Goal: Task Accomplishment & Management: Manage account settings

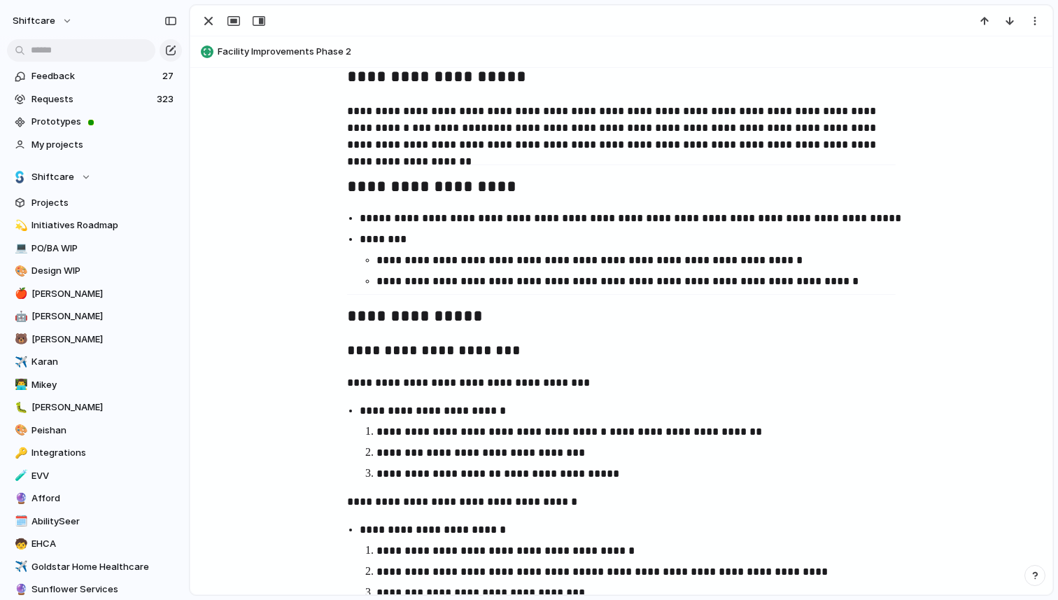
scroll to position [776, 0]
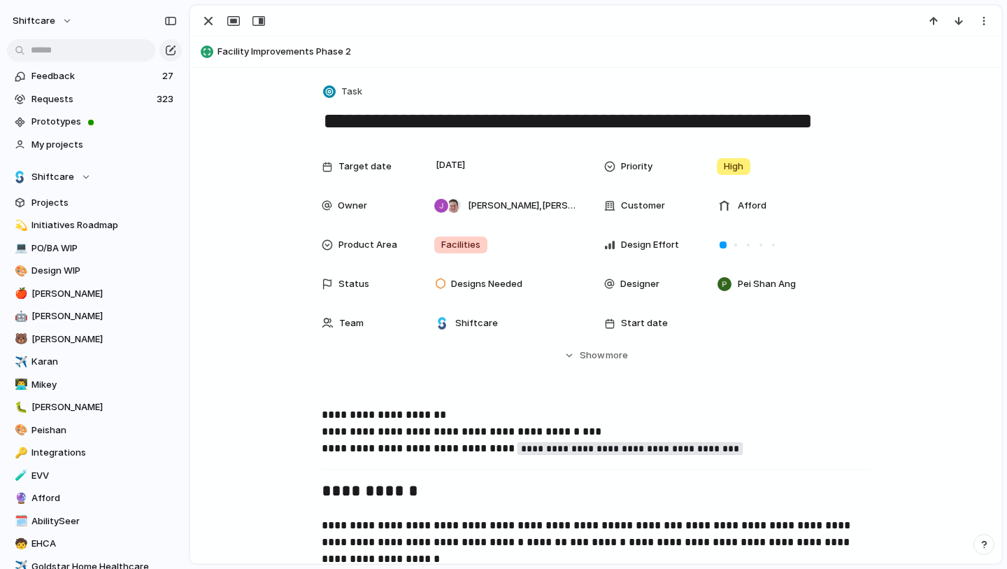
click at [465, 123] on textarea "**********" at bounding box center [596, 120] width 548 height 29
click at [588, 360] on span "Show" at bounding box center [592, 355] width 25 height 14
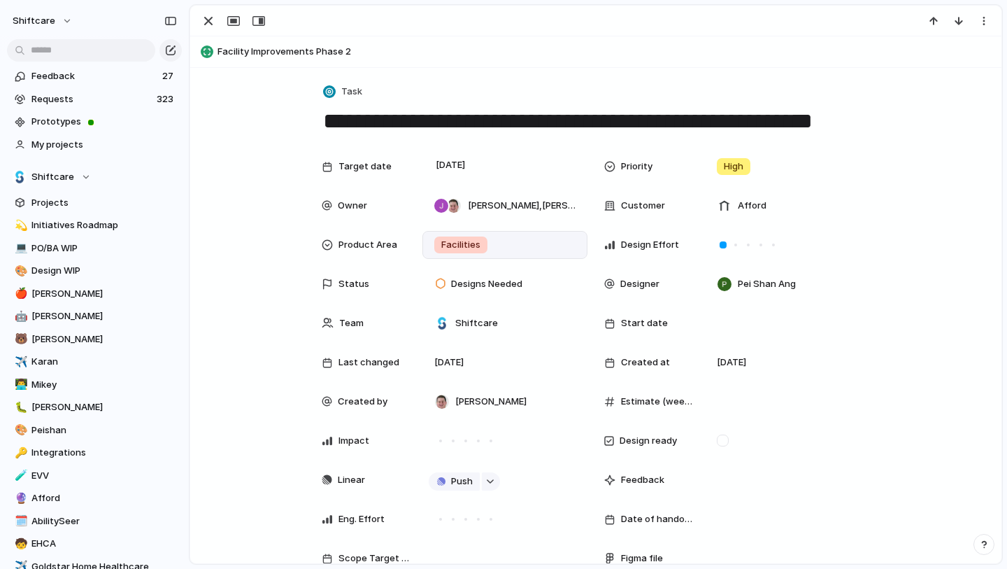
scroll to position [18, 0]
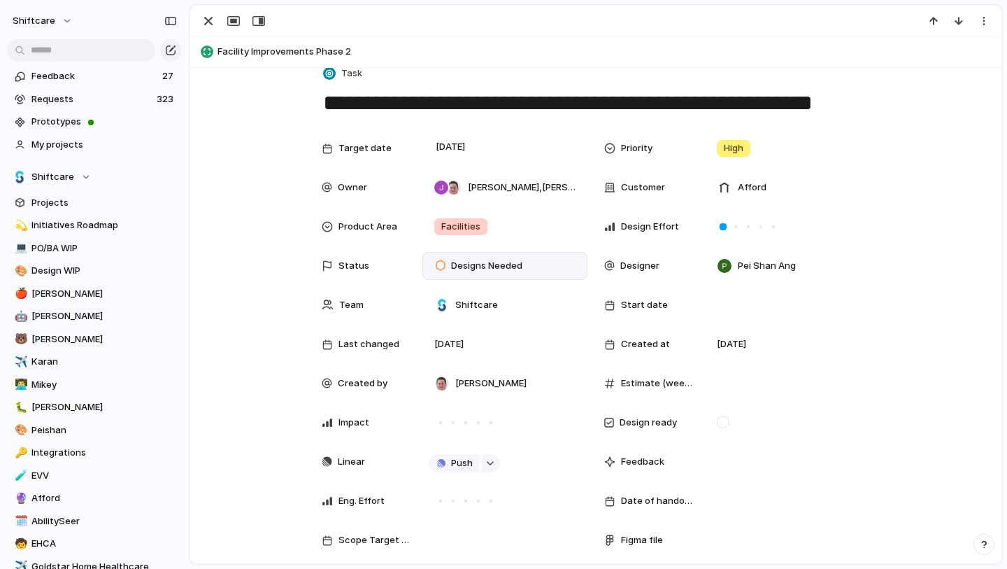
click at [486, 263] on span "Designs Needed" at bounding box center [486, 266] width 71 height 14
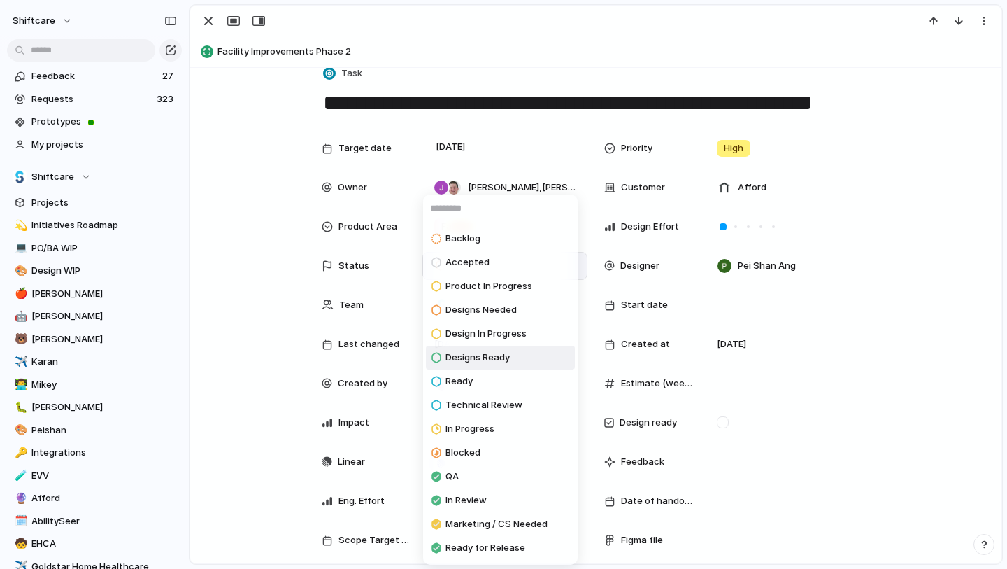
click at [505, 355] on span "Designs Ready" at bounding box center [478, 357] width 64 height 14
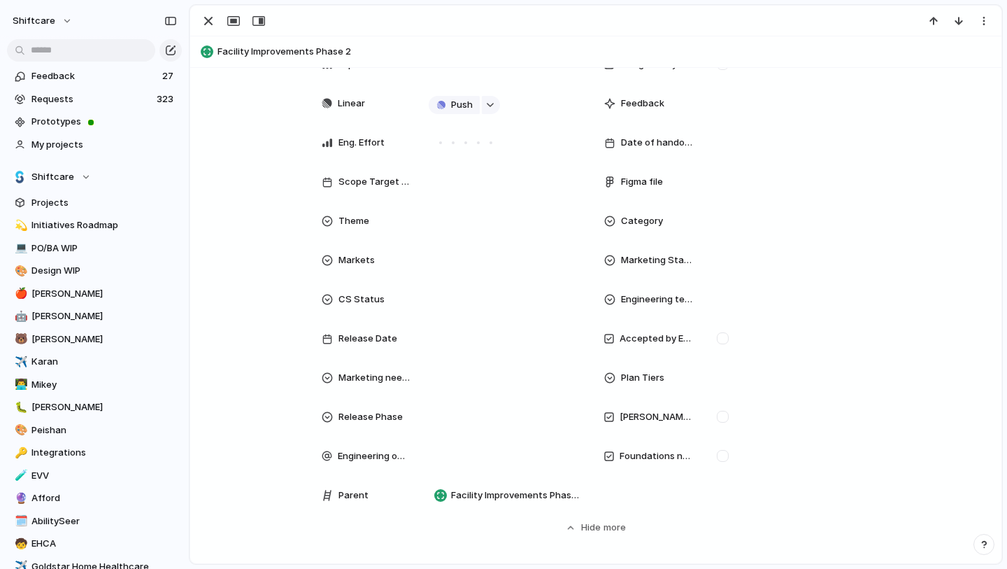
scroll to position [448, 0]
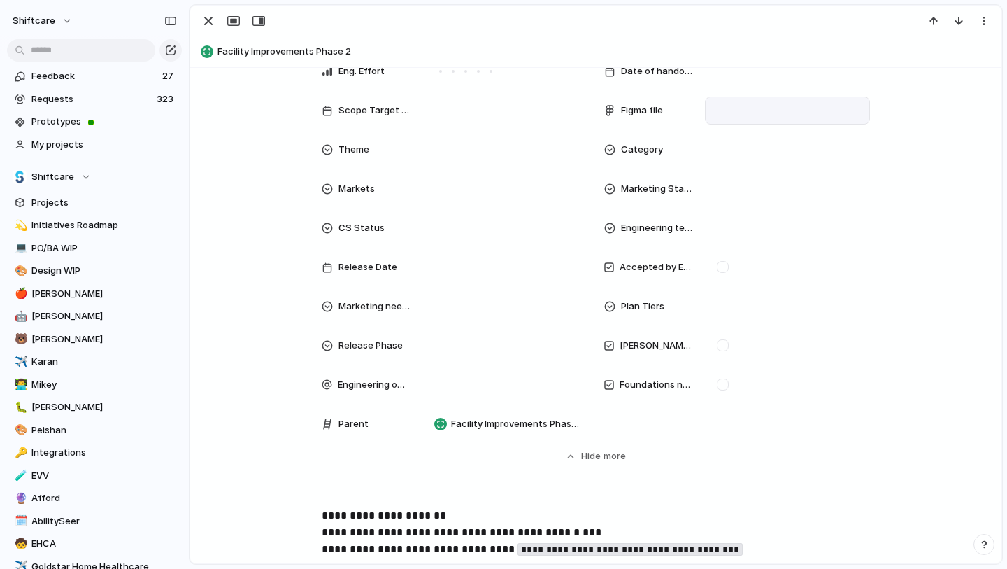
click at [730, 108] on div at bounding box center [787, 110] width 153 height 15
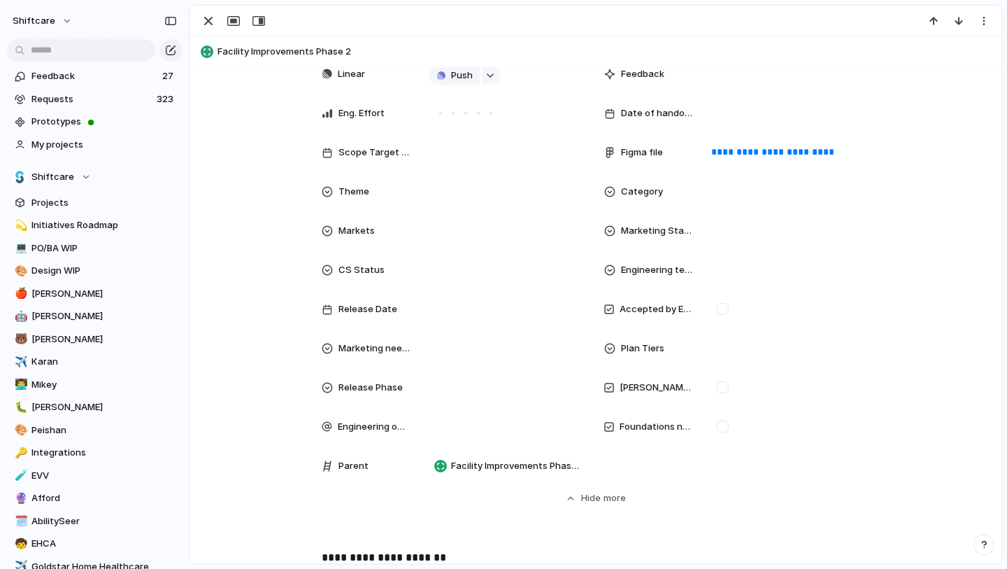
click at [880, 230] on div "**********" at bounding box center [596, 126] width 778 height 758
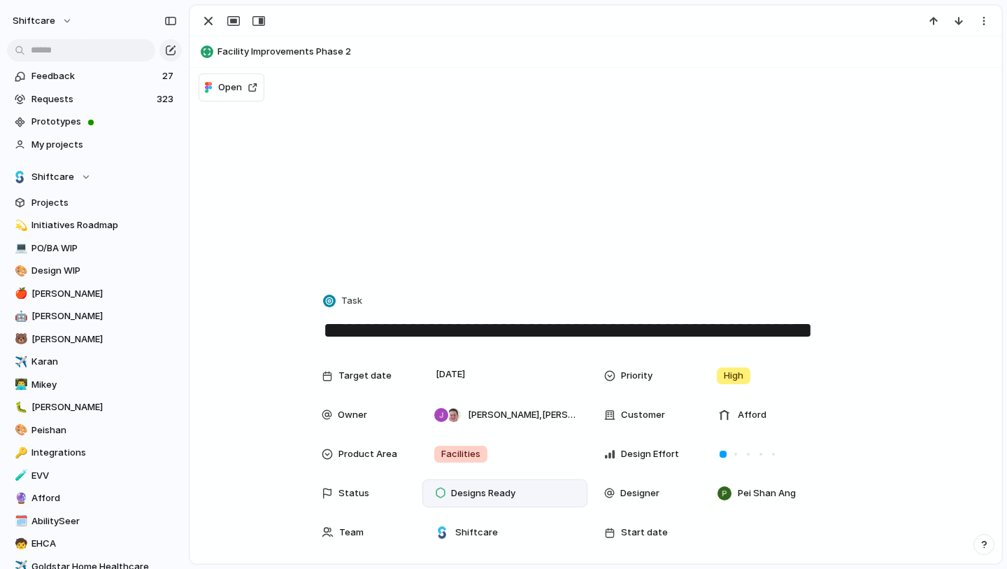
scroll to position [138, 0]
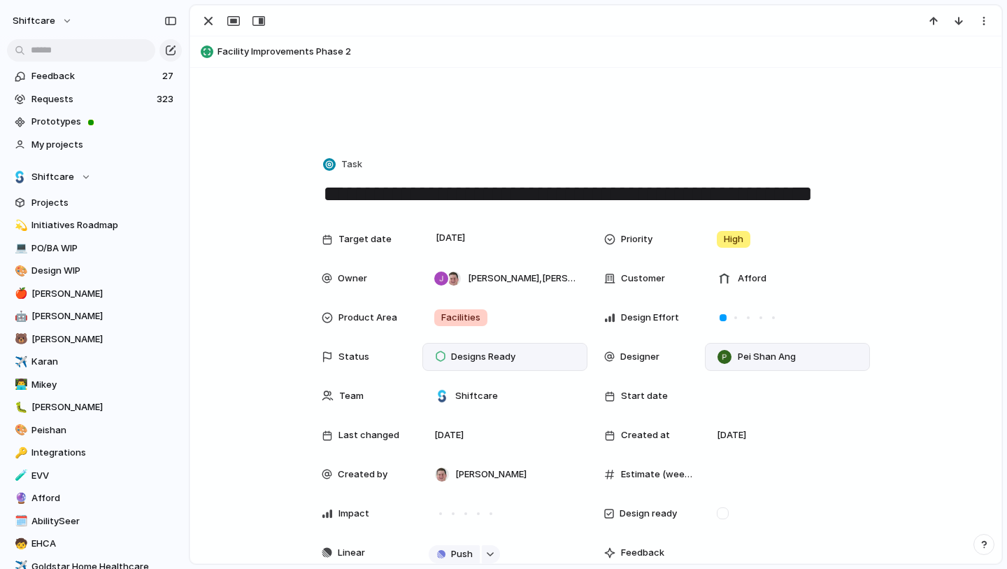
click at [765, 355] on span "Pei Shan Ang" at bounding box center [767, 357] width 58 height 14
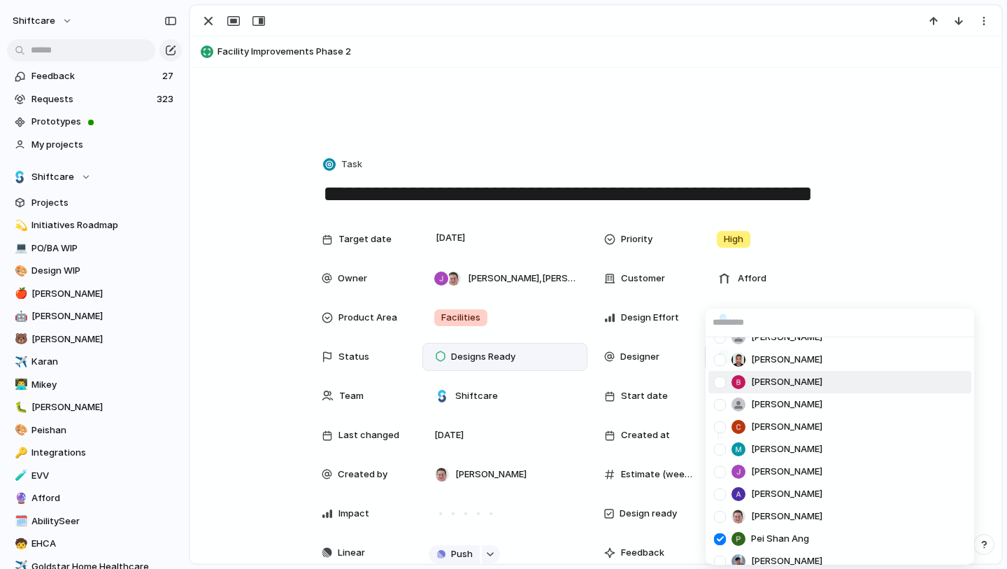
scroll to position [280, 0]
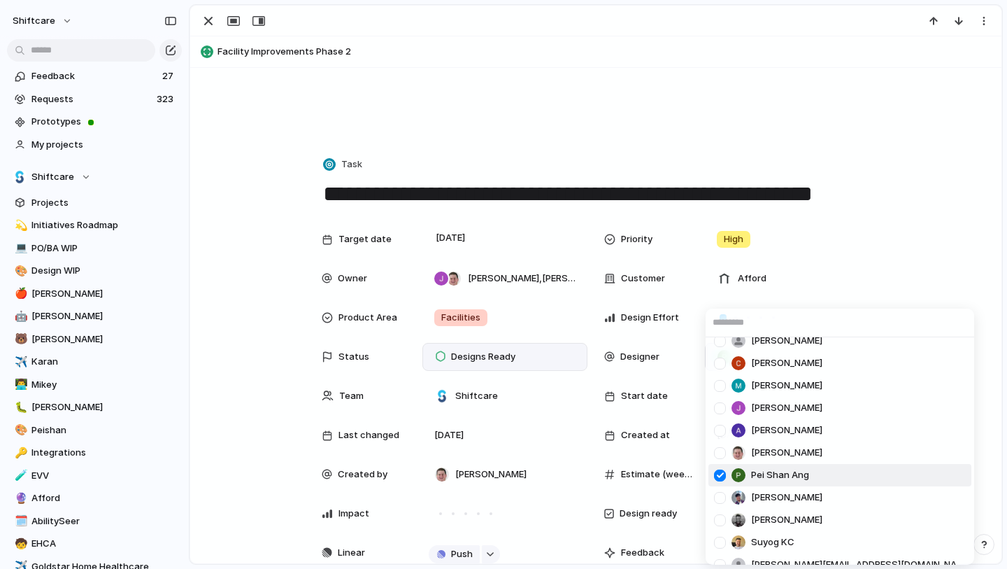
click at [752, 471] on span "Pei Shan Ang" at bounding box center [780, 475] width 58 height 14
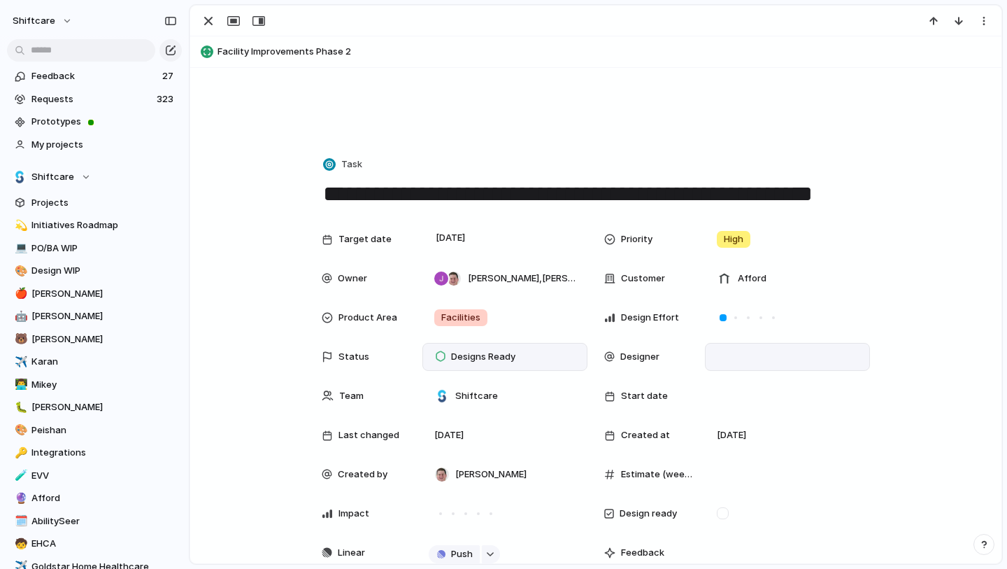
scroll to position [0, 0]
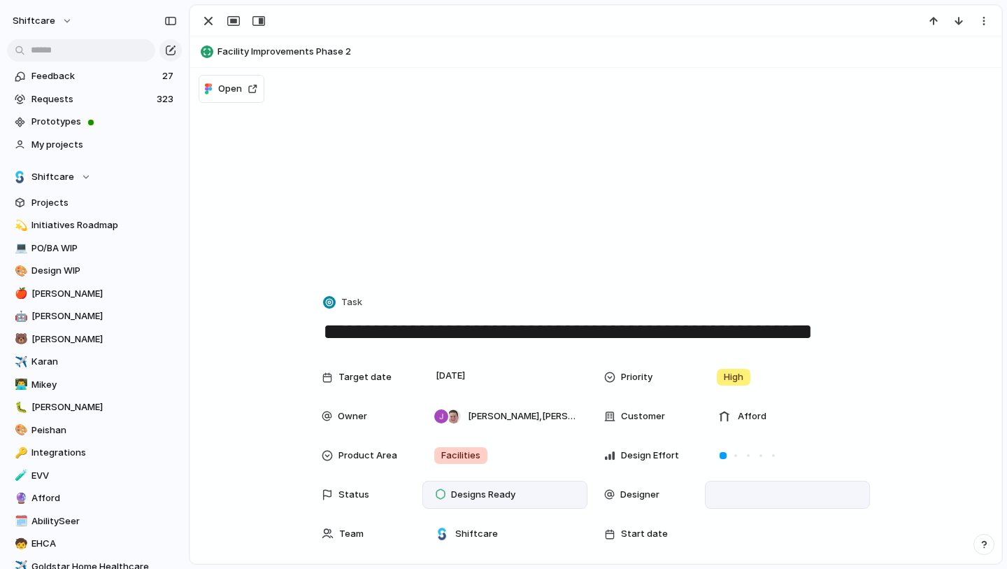
click at [735, 491] on div at bounding box center [787, 494] width 153 height 15
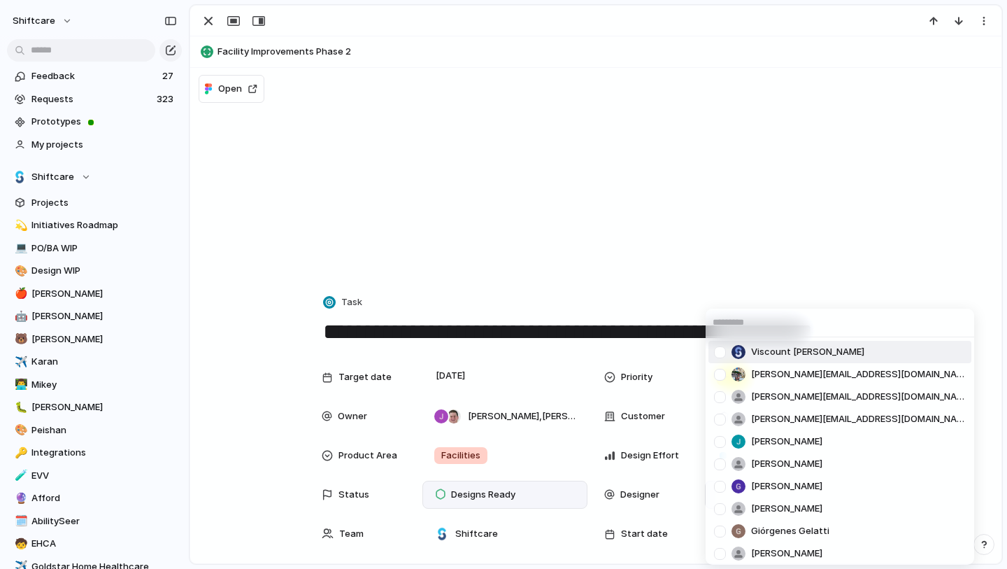
click at [773, 350] on span "Viscount Villanueva" at bounding box center [807, 352] width 113 height 14
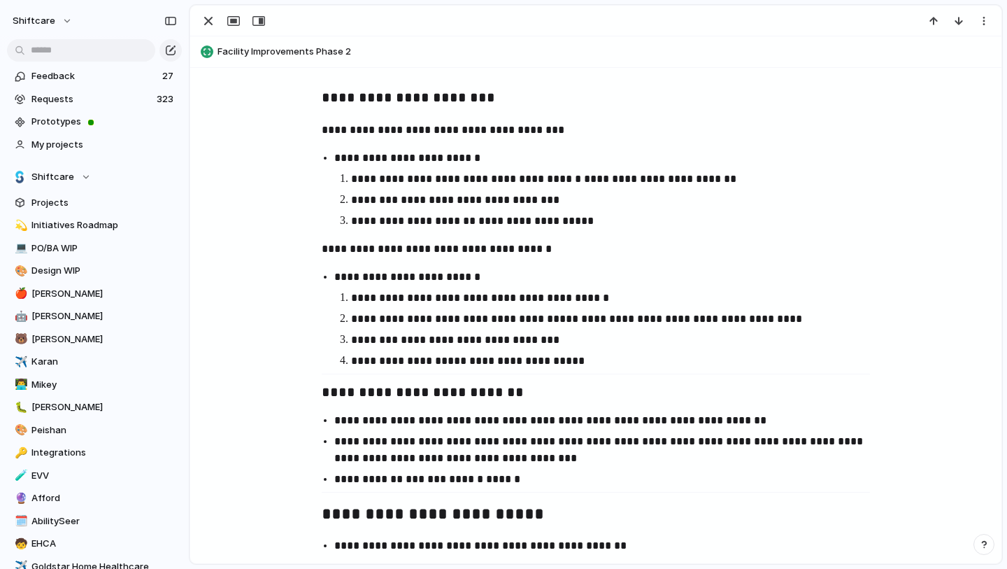
scroll to position [1708, 0]
